Goal: Information Seeking & Learning: Learn about a topic

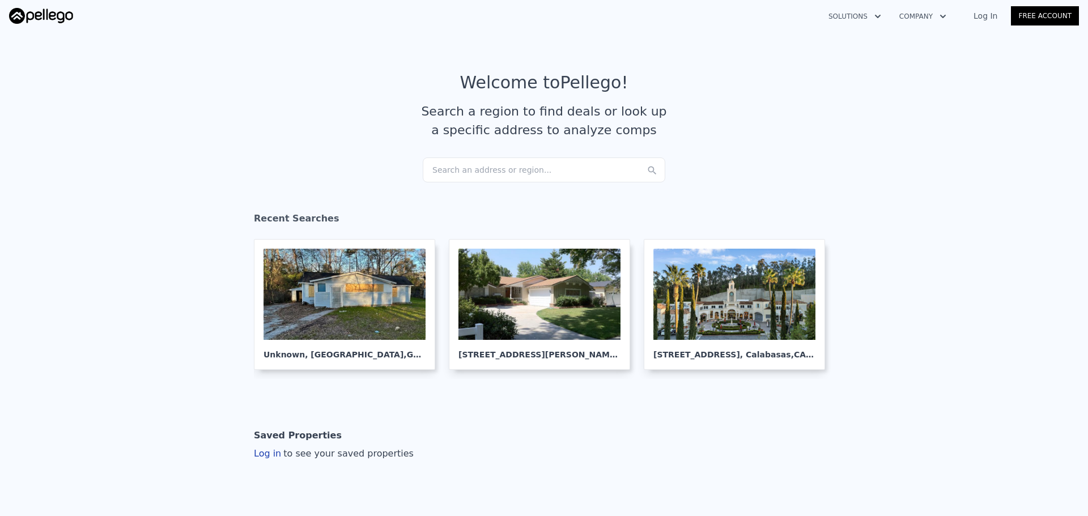
click at [491, 164] on div "Search an address or region..." at bounding box center [544, 170] width 243 height 25
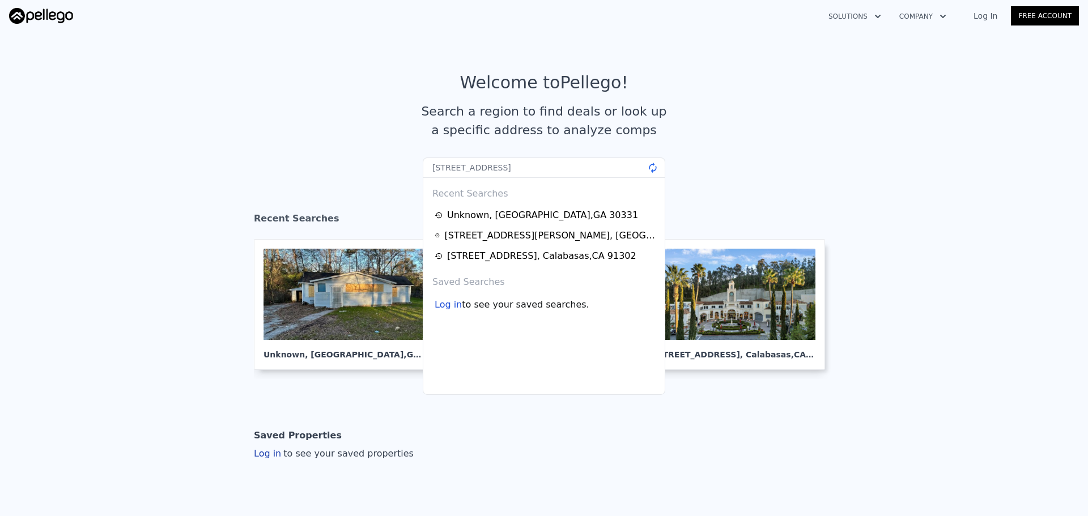
type input "3630 Union Ave, Hapeville, GA 30354"
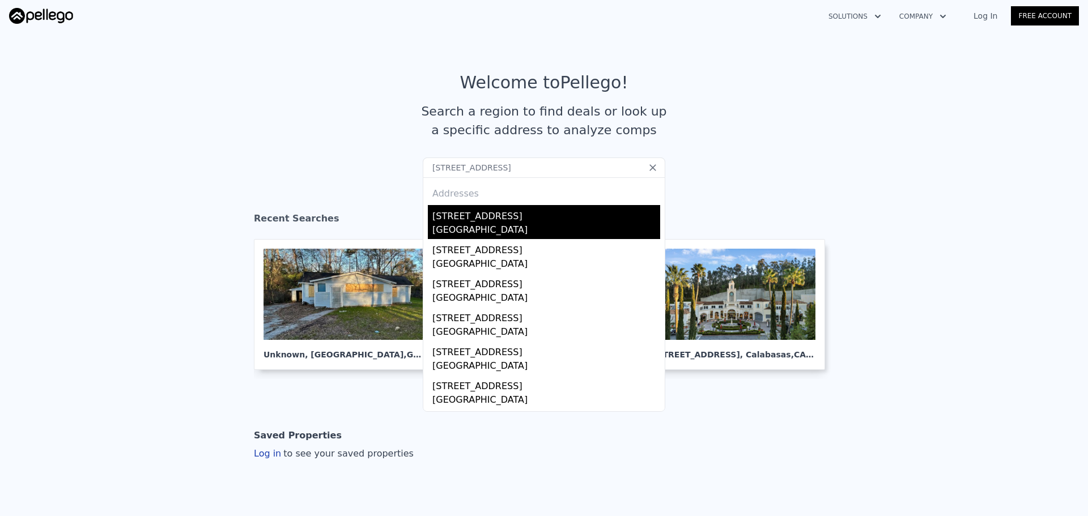
click at [470, 230] on div "Hapeville, GA 30354" at bounding box center [546, 231] width 228 height 16
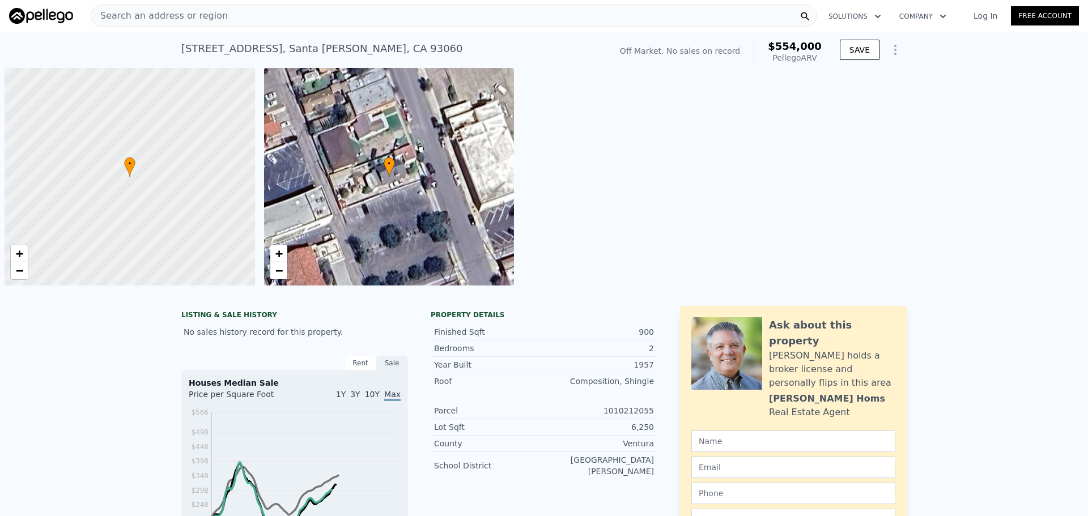
scroll to position [0, 5]
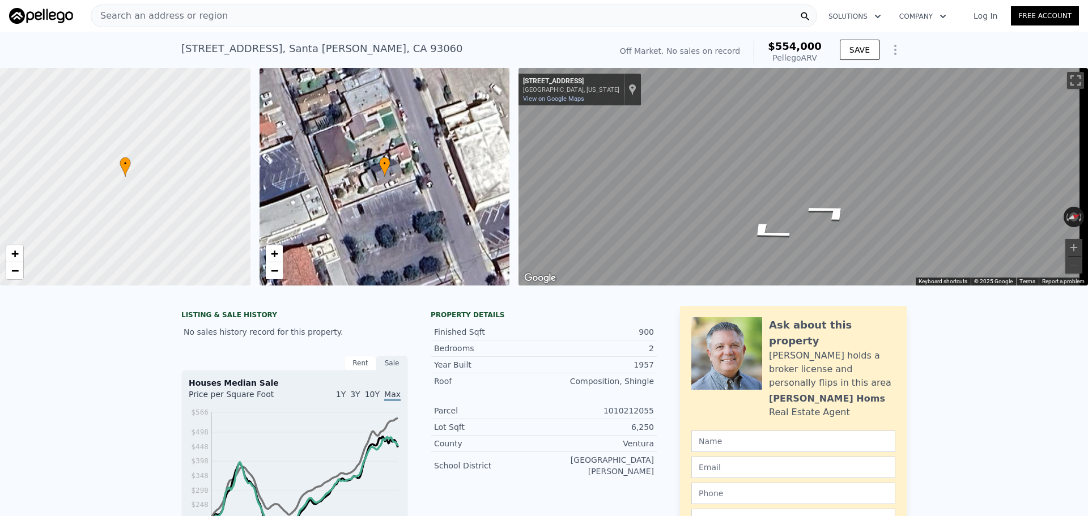
click at [500, 121] on div "• + − • + − ← Move left → Move right ↑ Move up ↓ Move down + Zoom in - Zoom out…" at bounding box center [544, 177] width 1088 height 218
click at [232, 9] on div "Search an address or region" at bounding box center [454, 16] width 727 height 23
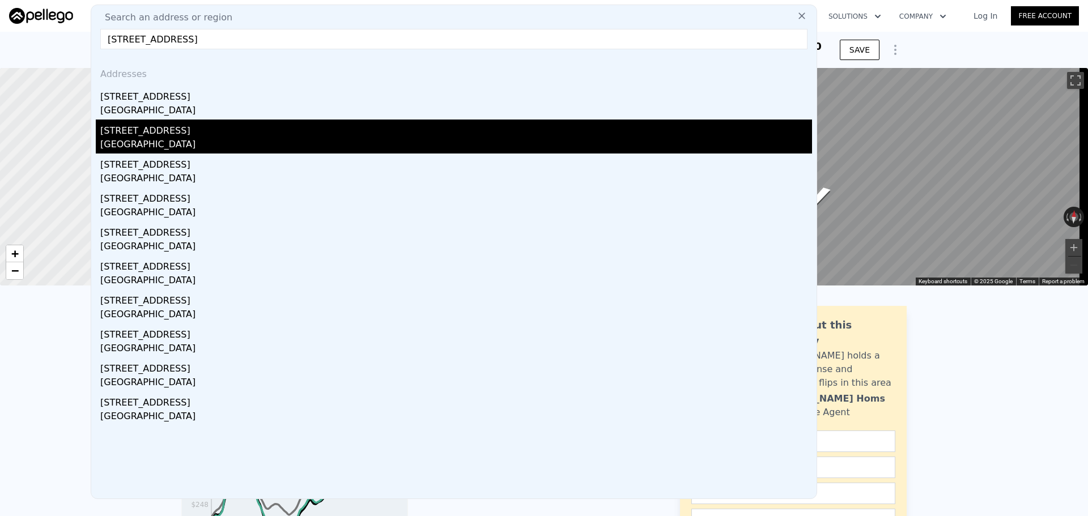
type input "120 S Ojai St, Santa Paula, CA 93060"
click at [187, 137] on div "[STREET_ADDRESS]" at bounding box center [456, 129] width 712 height 18
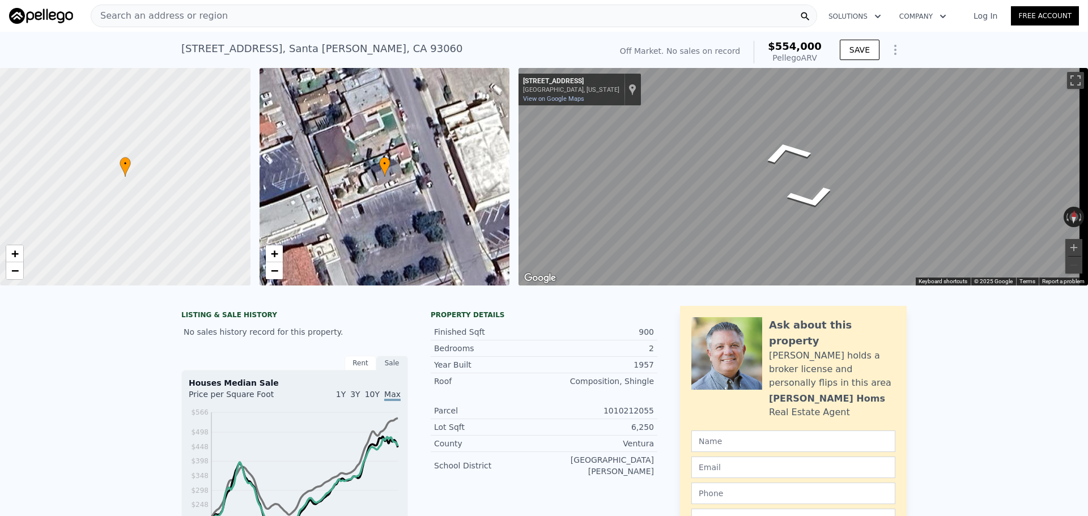
type input "3"
type input "5"
type input "6"
type input "1100"
type input "1496"
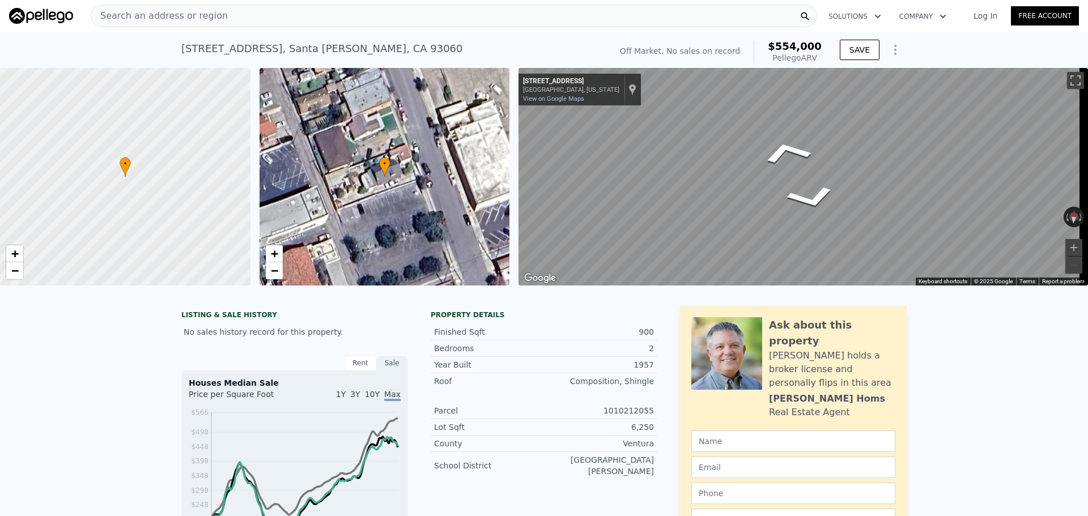
type input "7418.268"
type input "10018"
type input "$ 784,000"
type input "7"
type input "-$ 286,630"
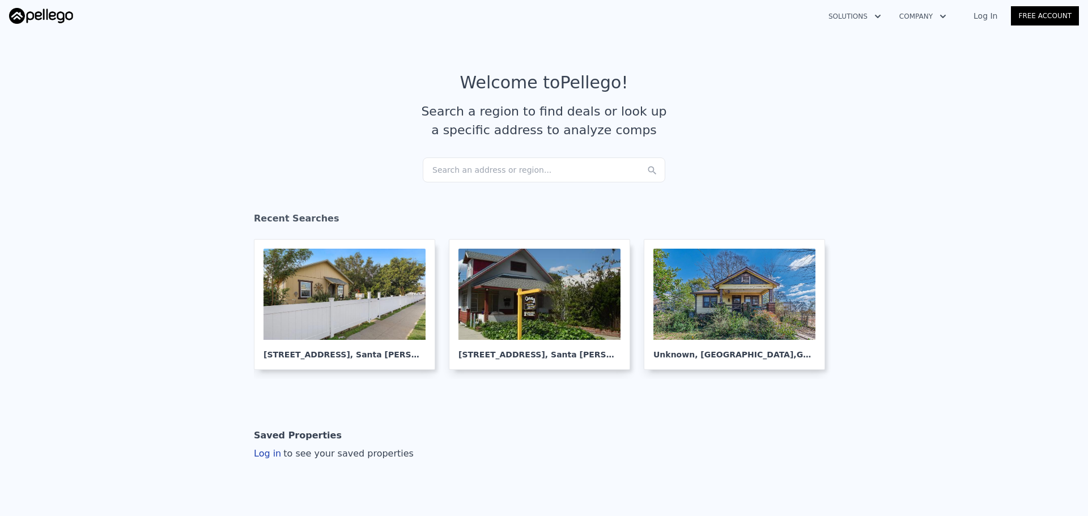
click at [493, 174] on div "Search an address or region..." at bounding box center [544, 170] width 243 height 25
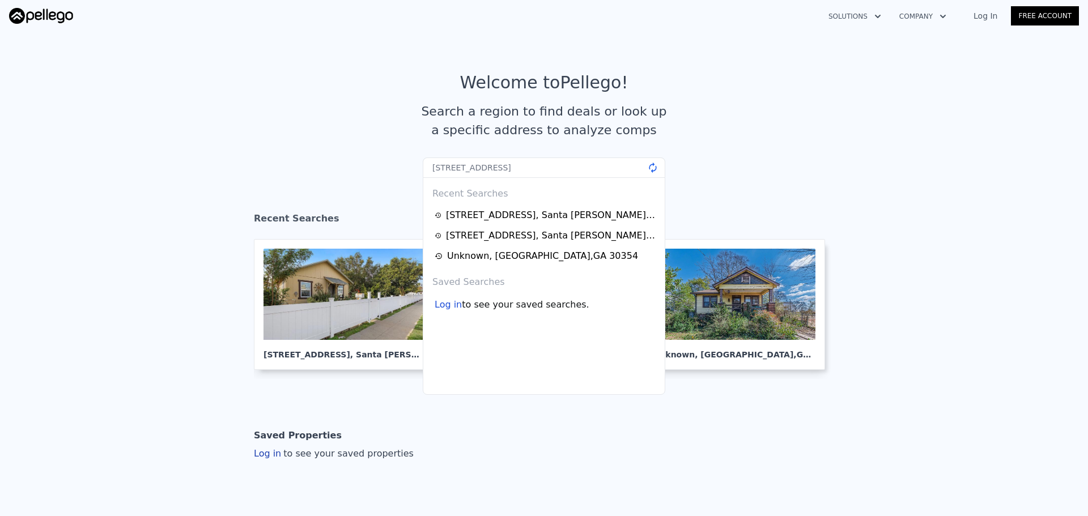
type input "2756 Stone Rd, East Point, GA 30344"
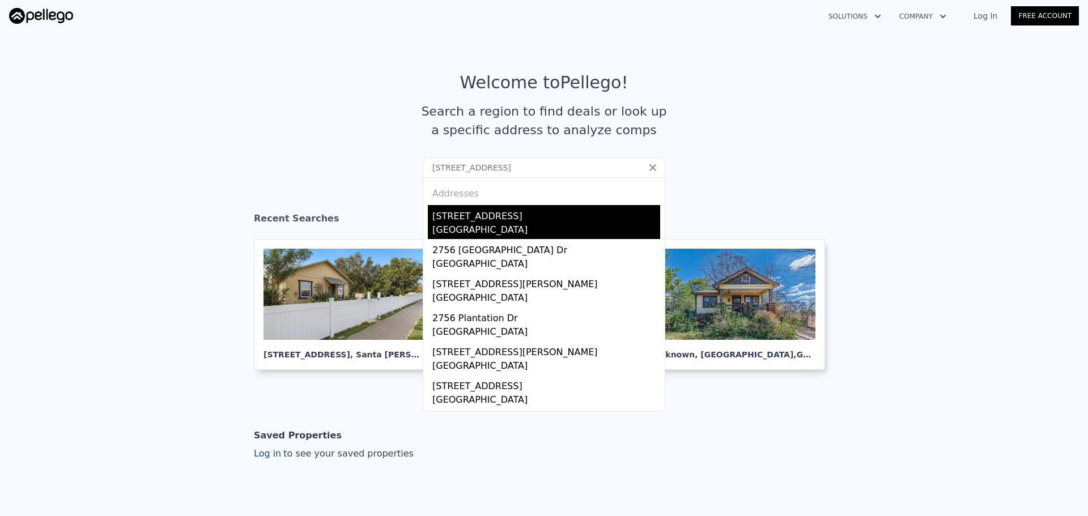
click at [513, 223] on div "East Point, GA 30344" at bounding box center [546, 231] width 228 height 16
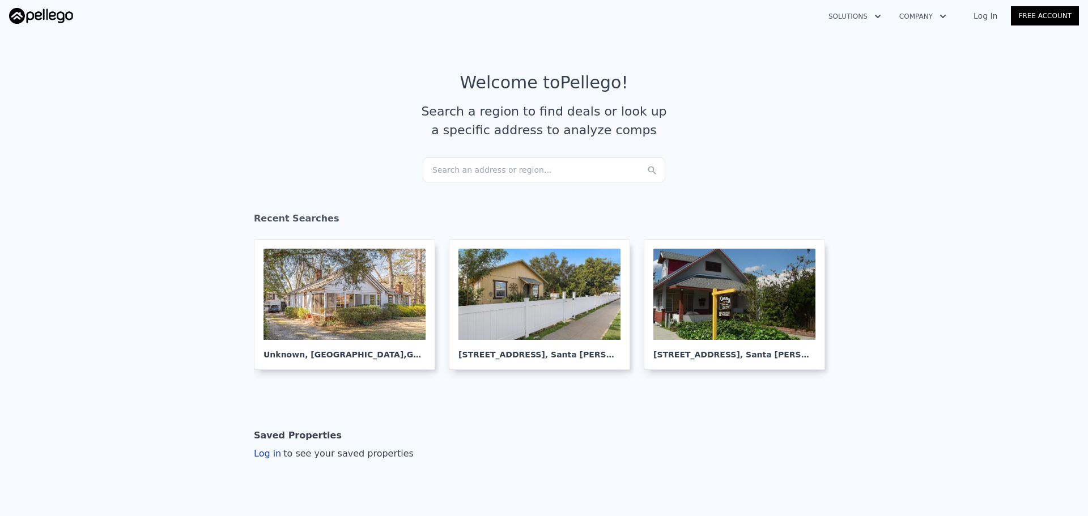
click at [485, 164] on div "Search an address or region..." at bounding box center [544, 170] width 243 height 25
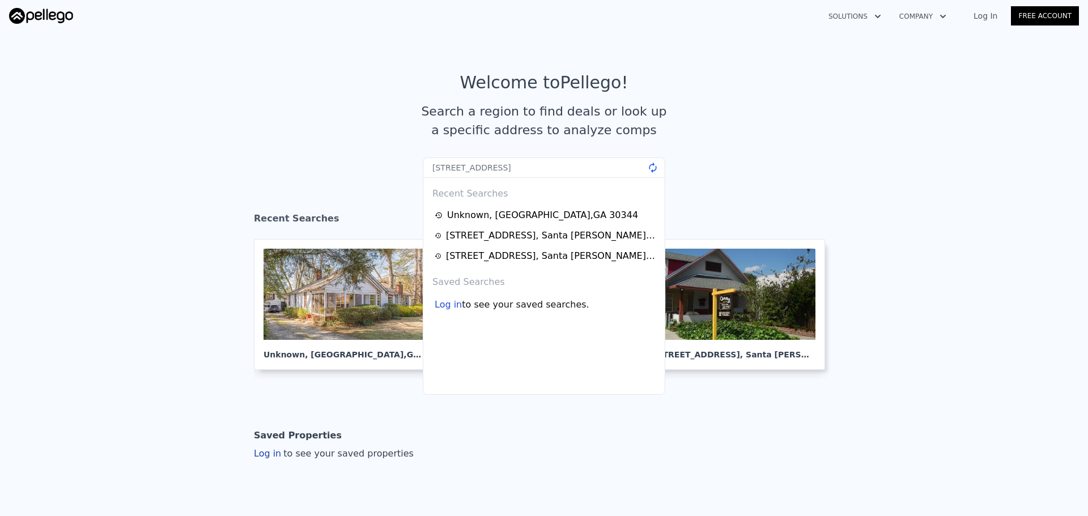
type input "[STREET_ADDRESS]"
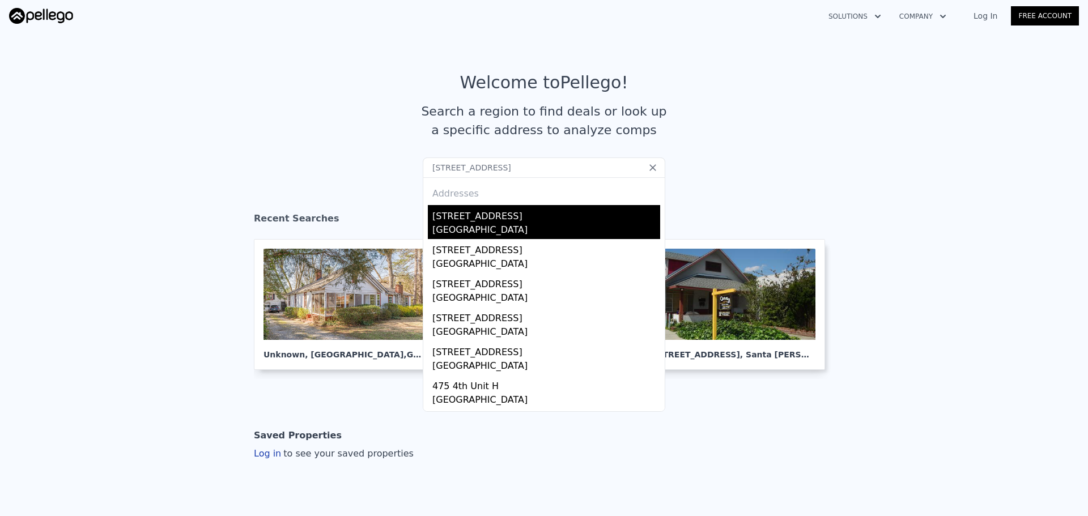
click at [481, 221] on div "[STREET_ADDRESS]" at bounding box center [546, 214] width 228 height 18
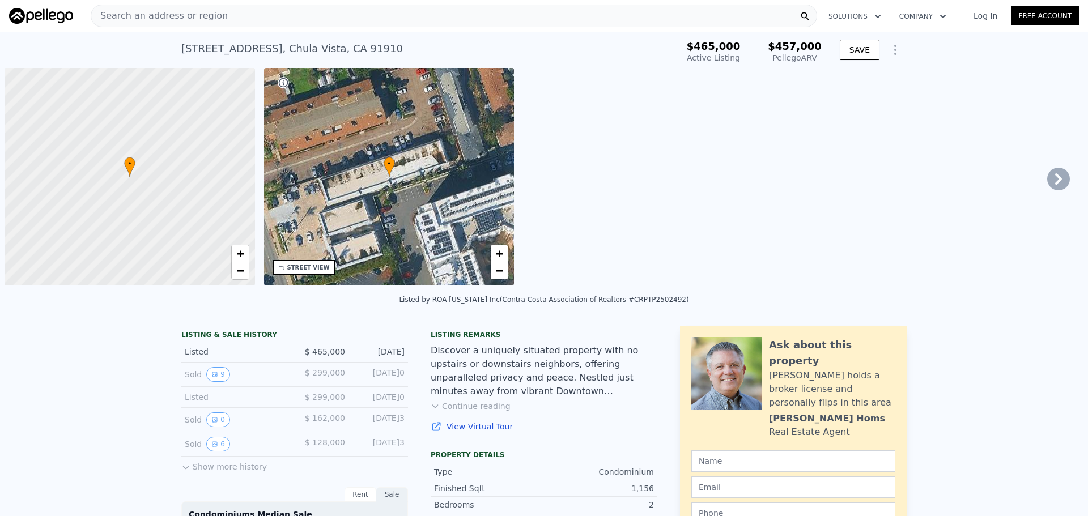
scroll to position [0, 5]
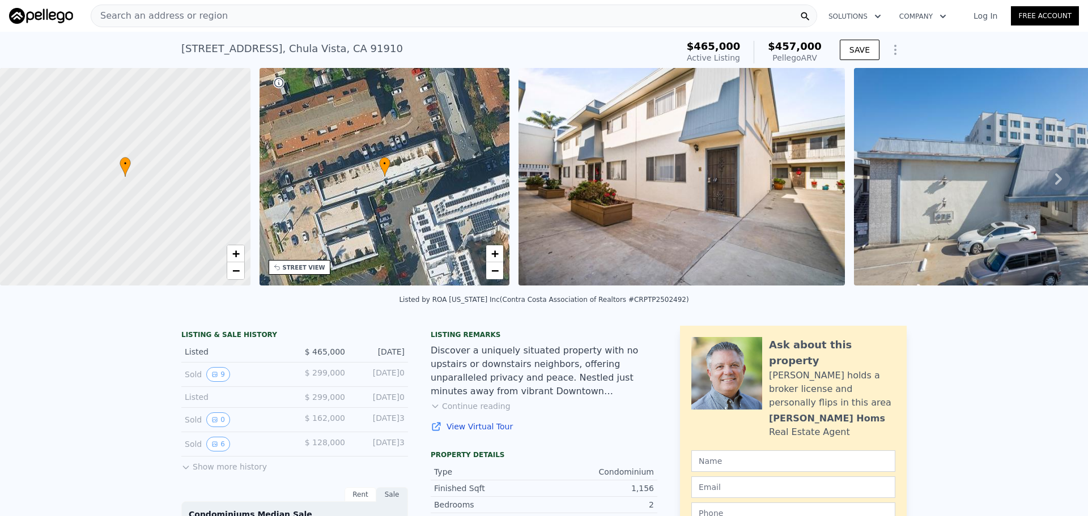
click at [448, 19] on div "Search an address or region" at bounding box center [454, 16] width 727 height 23
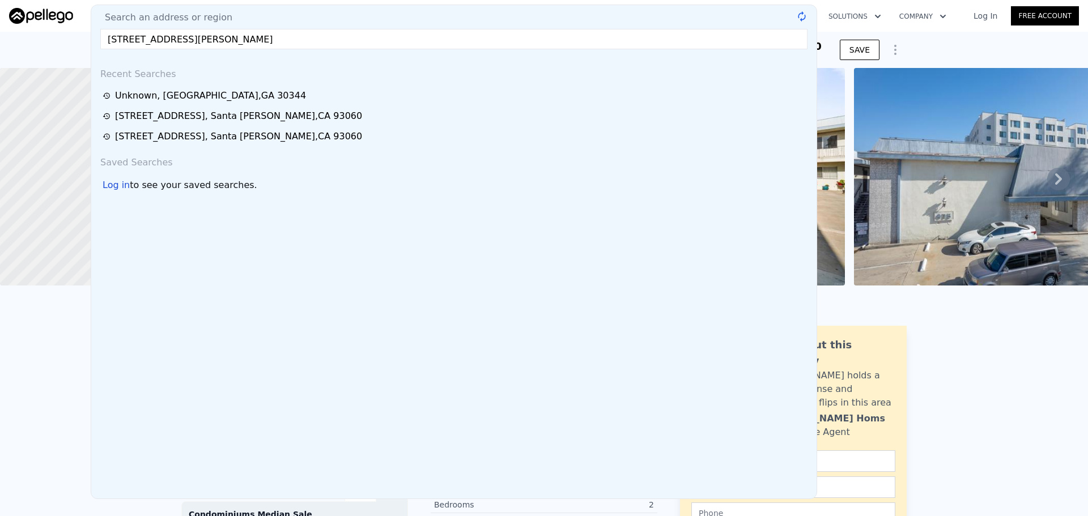
type input "[STREET_ADDRESS][PERSON_NAME]"
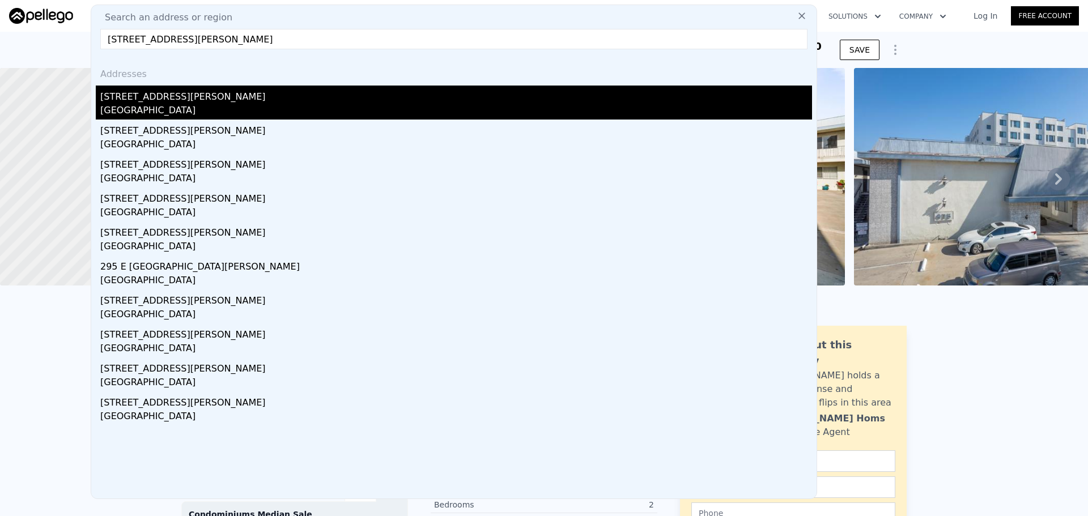
click at [231, 97] on div "[STREET_ADDRESS][PERSON_NAME]" at bounding box center [456, 95] width 712 height 18
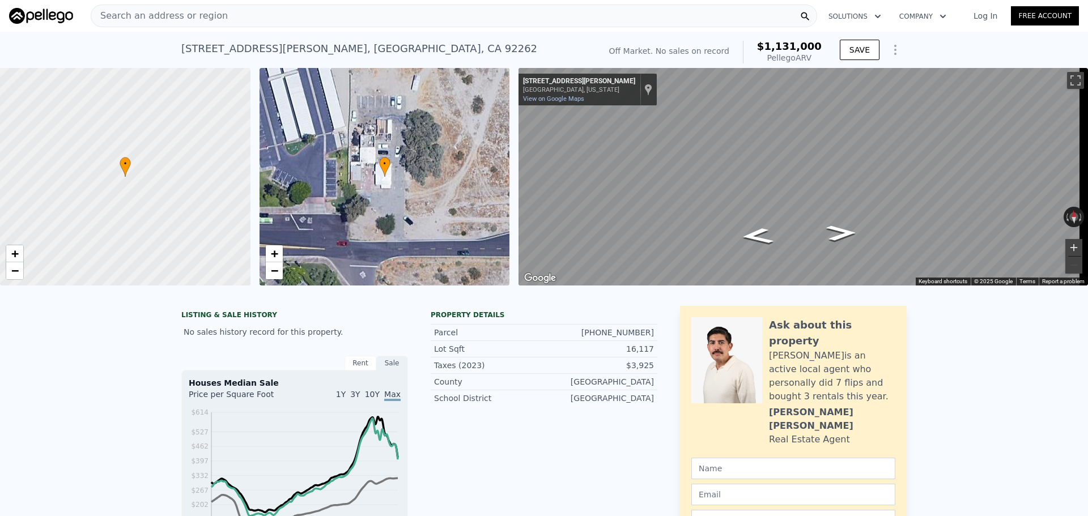
click at [1072, 242] on button "Zoom in" at bounding box center [1074, 247] width 17 height 17
